Goal: Navigation & Orientation: Find specific page/section

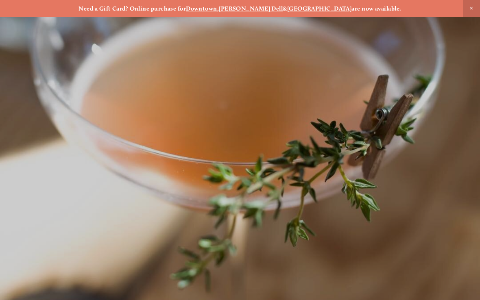
scroll to position [-2, 0]
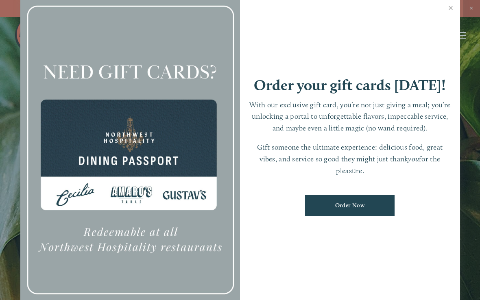
click at [454, 16] on link "Close" at bounding box center [451, 9] width 16 height 23
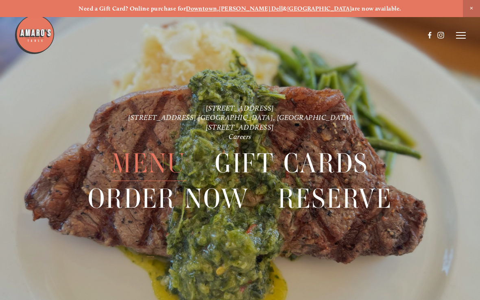
click at [134, 158] on span "Menu" at bounding box center [148, 163] width 74 height 35
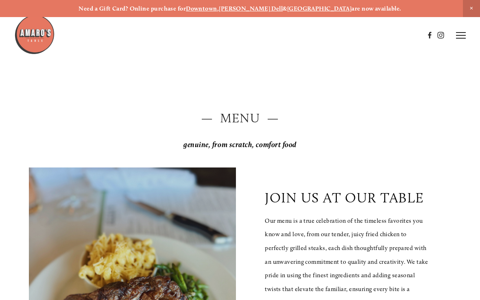
click at [462, 36] on icon at bounding box center [461, 35] width 10 height 7
click at [217, 11] on strong "Downtown" at bounding box center [201, 8] width 31 height 7
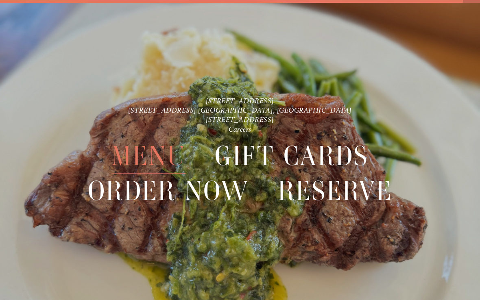
scroll to position [17, 0]
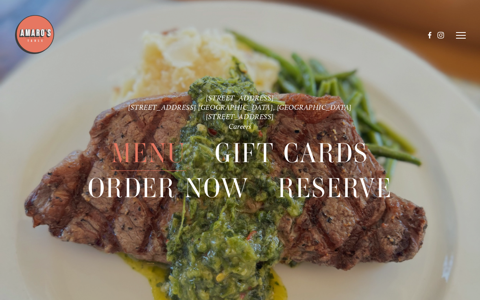
click at [129, 153] on span "Menu" at bounding box center [148, 153] width 74 height 35
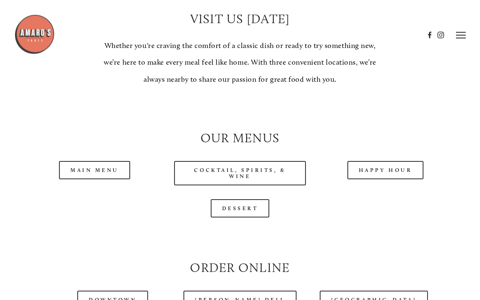
scroll to position [630, 0]
click at [88, 179] on link "Main Menu" at bounding box center [94, 170] width 71 height 18
